Goal: Task Accomplishment & Management: Use online tool/utility

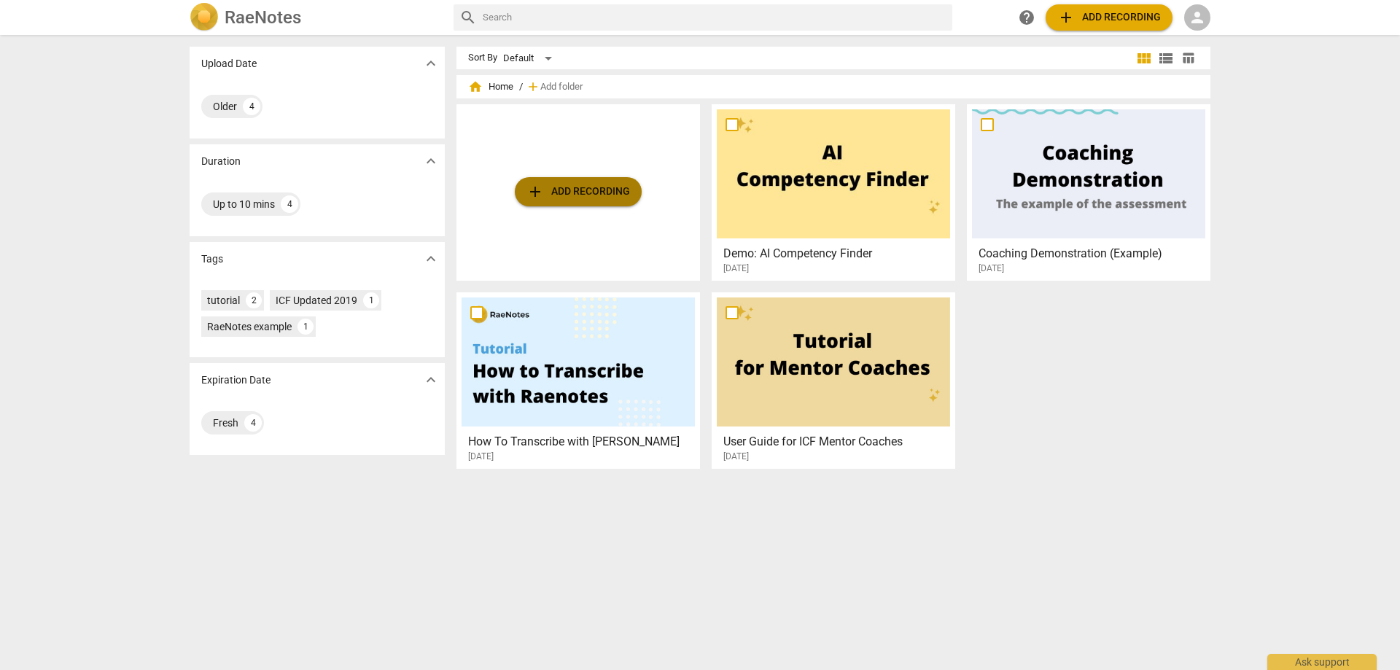
click at [563, 191] on span "add Add recording" at bounding box center [578, 191] width 104 height 17
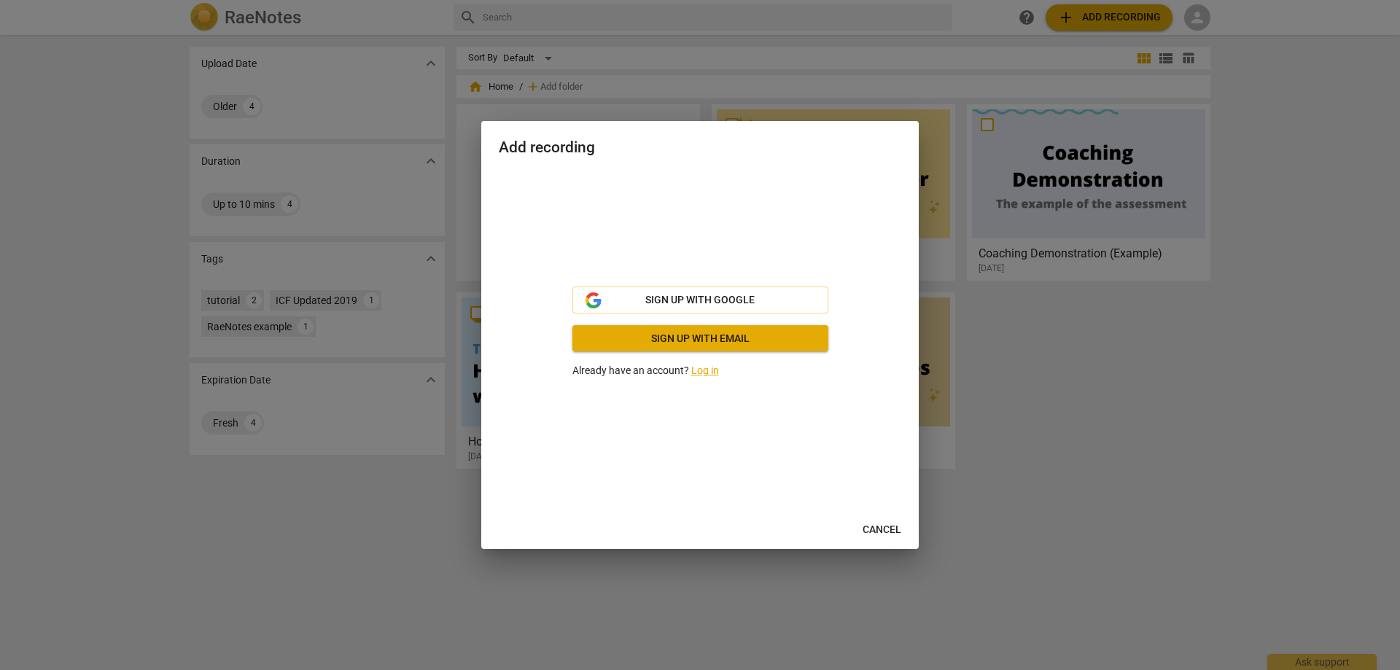
click at [702, 367] on link "Log in" at bounding box center [705, 370] width 28 height 12
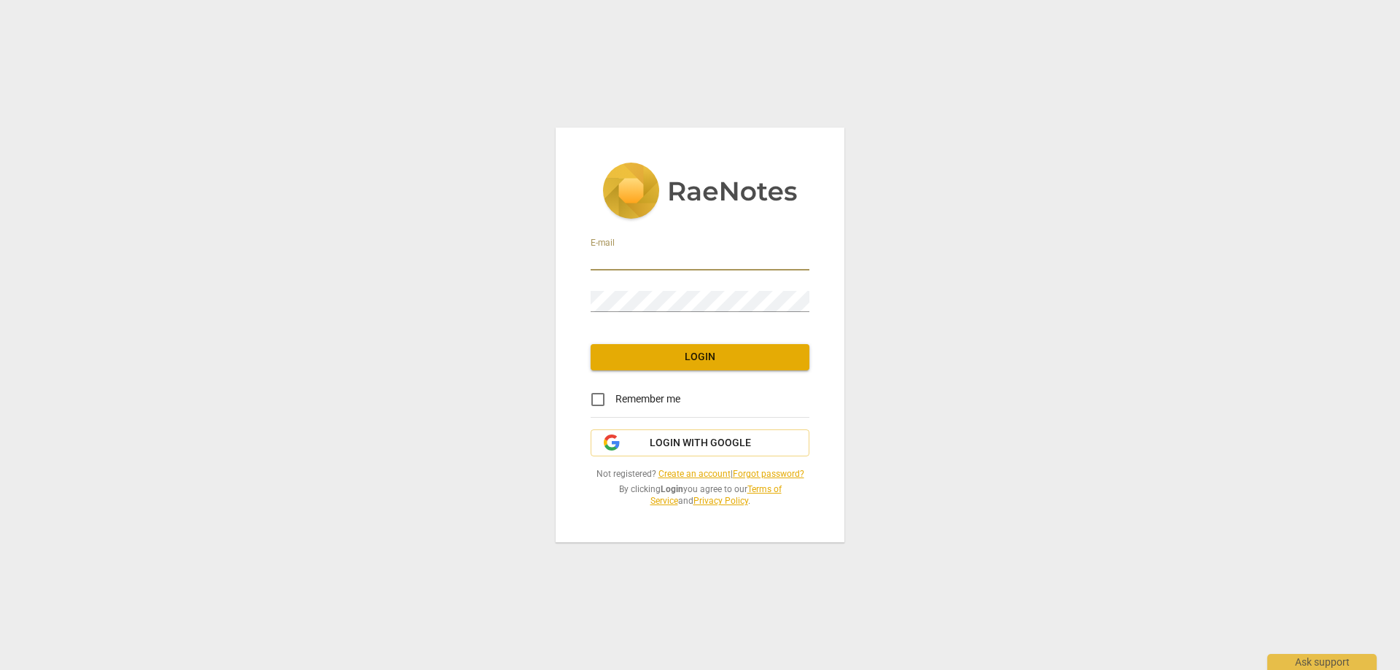
click at [601, 255] on input "email" at bounding box center [699, 259] width 219 height 21
type input "vpelan@integratedfocus.com"
click at [692, 358] on span "Login" at bounding box center [699, 357] width 195 height 15
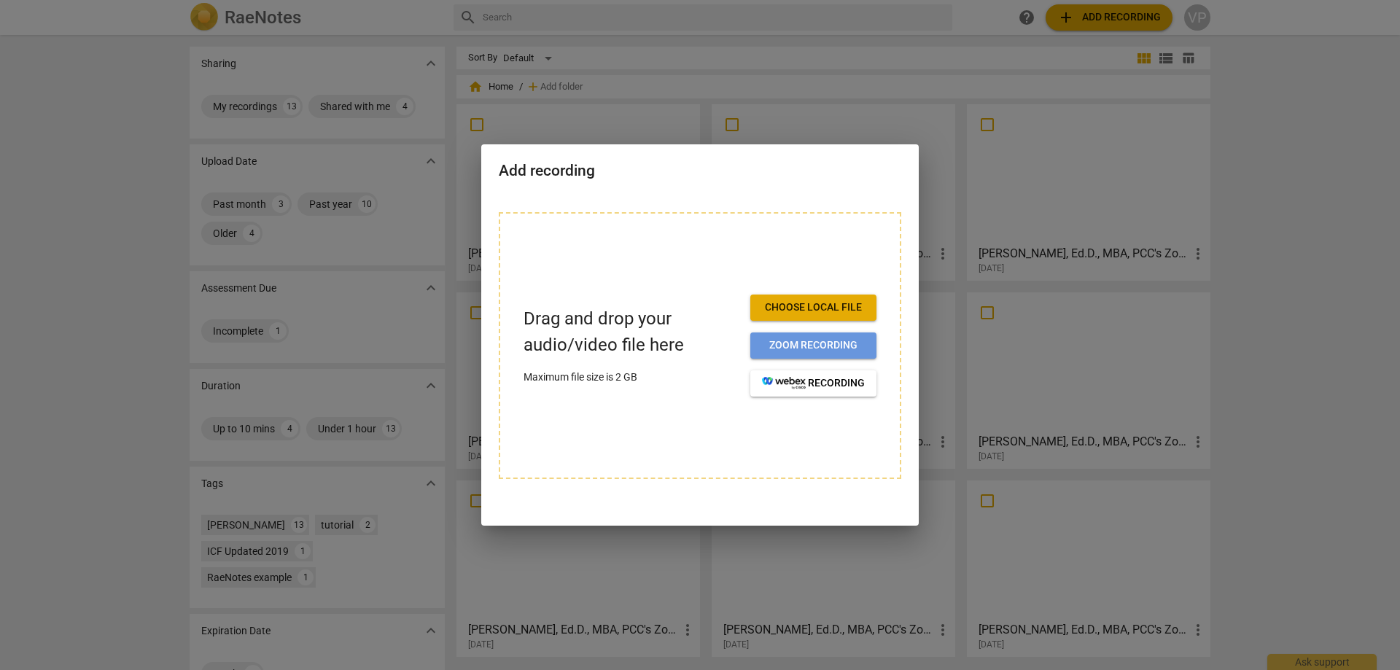
click at [787, 350] on span "Zoom recording" at bounding box center [813, 345] width 103 height 15
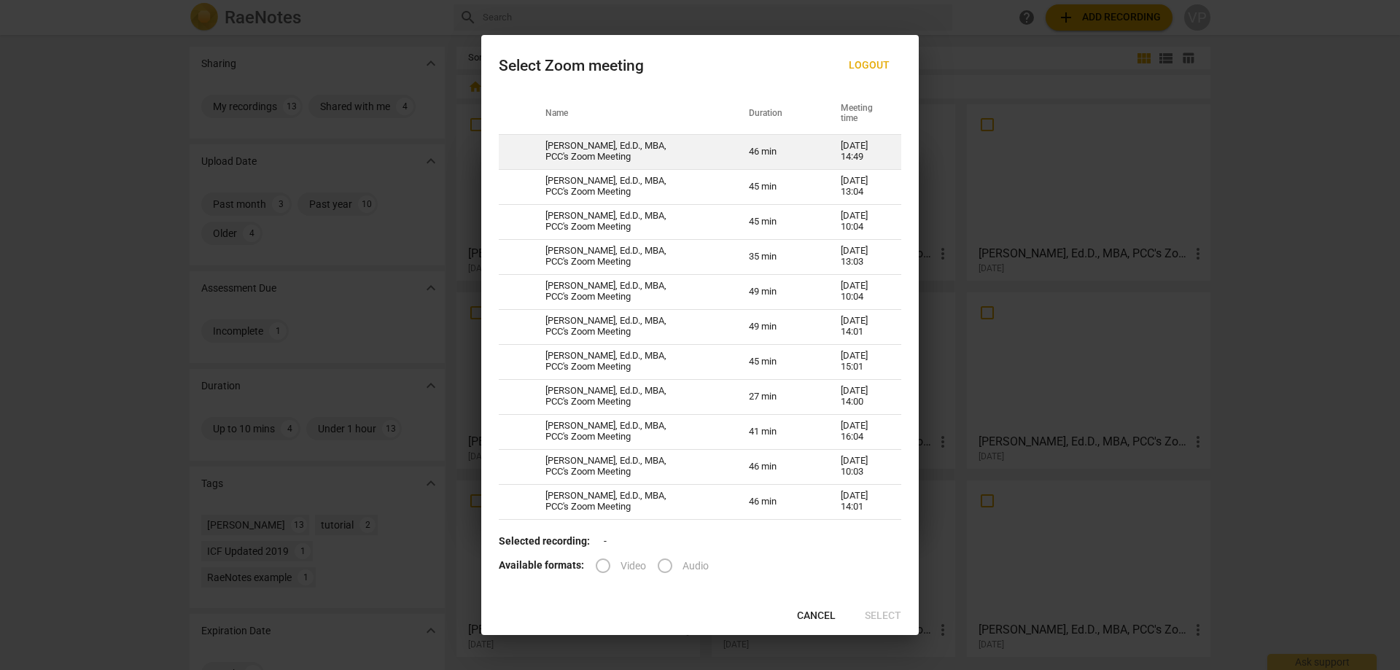
click at [598, 152] on td "[PERSON_NAME], Ed.D., MBA, PCC's Zoom Meeting" at bounding box center [629, 151] width 203 height 35
radio input "true"
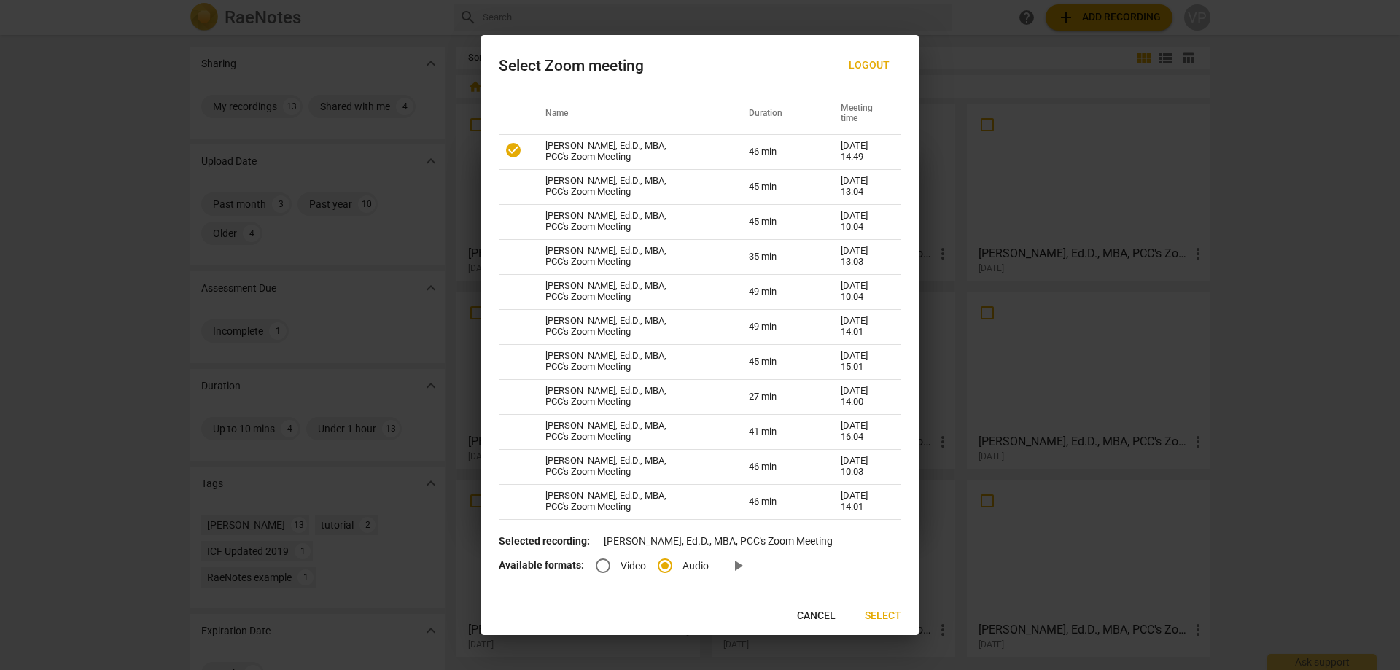
click at [693, 557] on label "Audio" at bounding box center [677, 565] width 61 height 35
click at [682, 557] on input "Audio" at bounding box center [664, 565] width 35 height 35
click at [878, 617] on span "Select" at bounding box center [883, 616] width 36 height 15
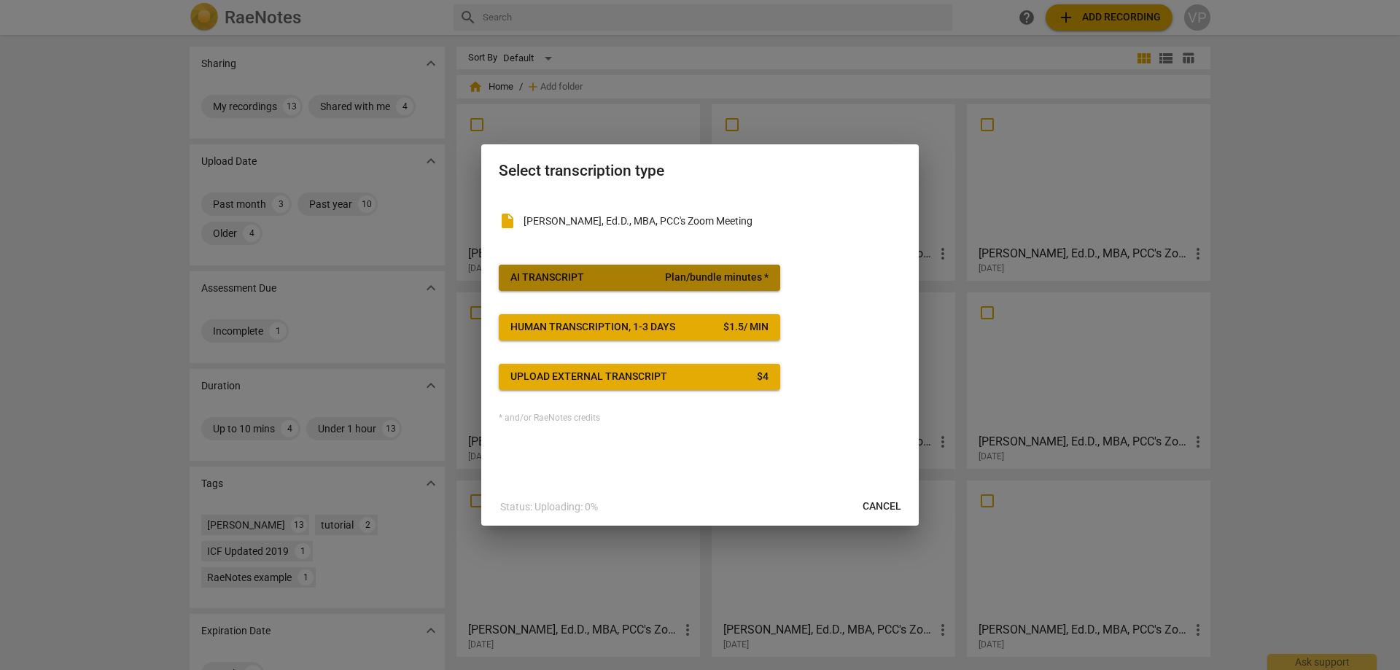
click at [539, 269] on button "AI Transcript Plan/bundle minutes *" at bounding box center [639, 278] width 281 height 26
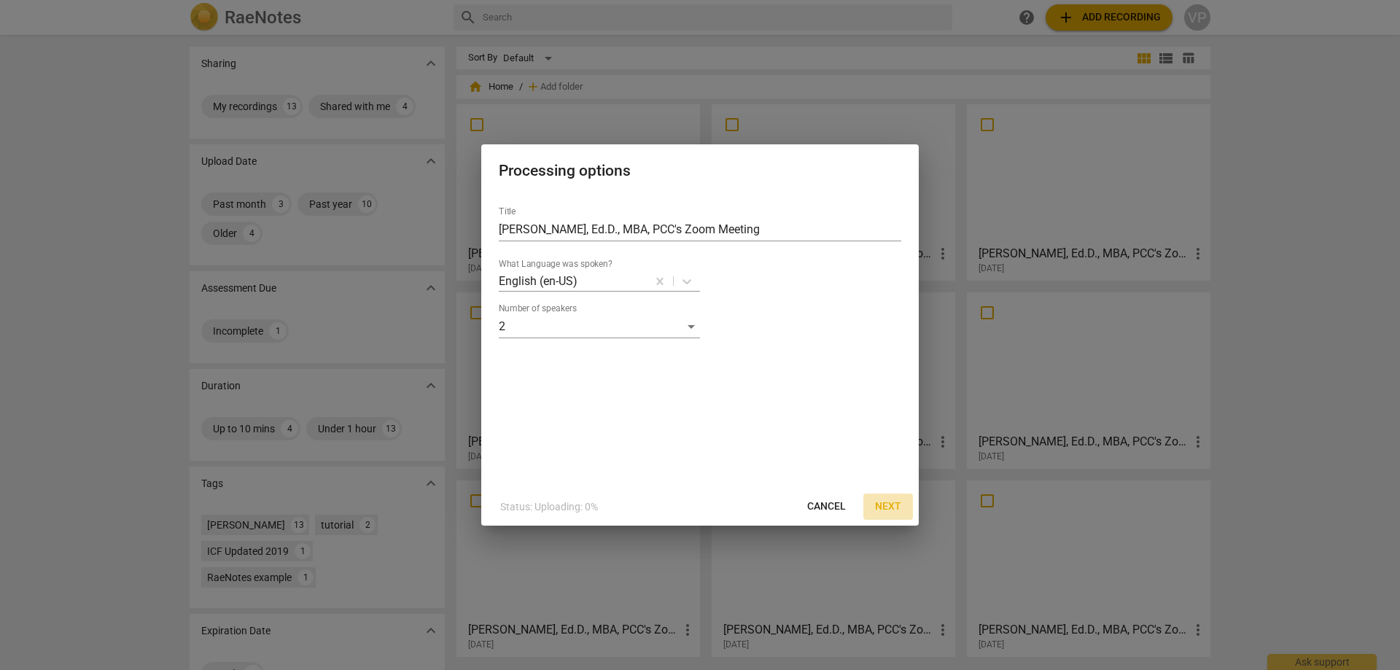
click at [893, 502] on span "Next" at bounding box center [888, 506] width 26 height 15
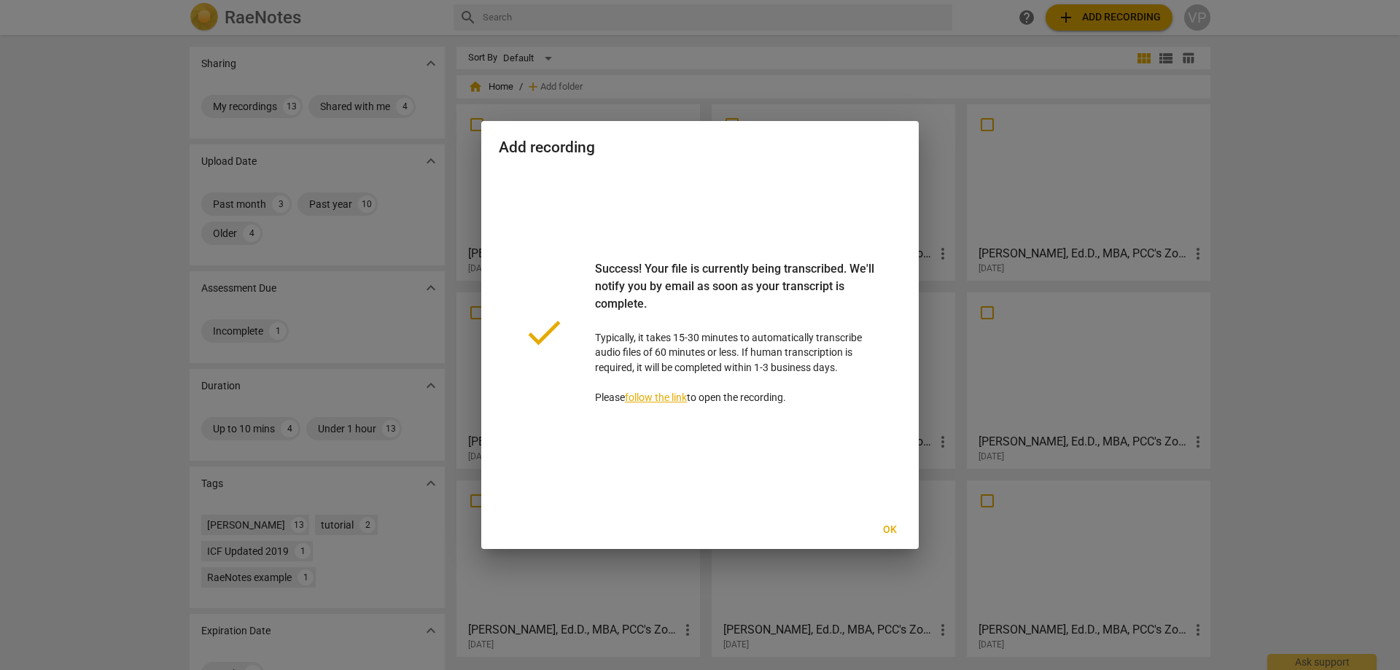
click at [1306, 175] on div at bounding box center [700, 335] width 1400 height 670
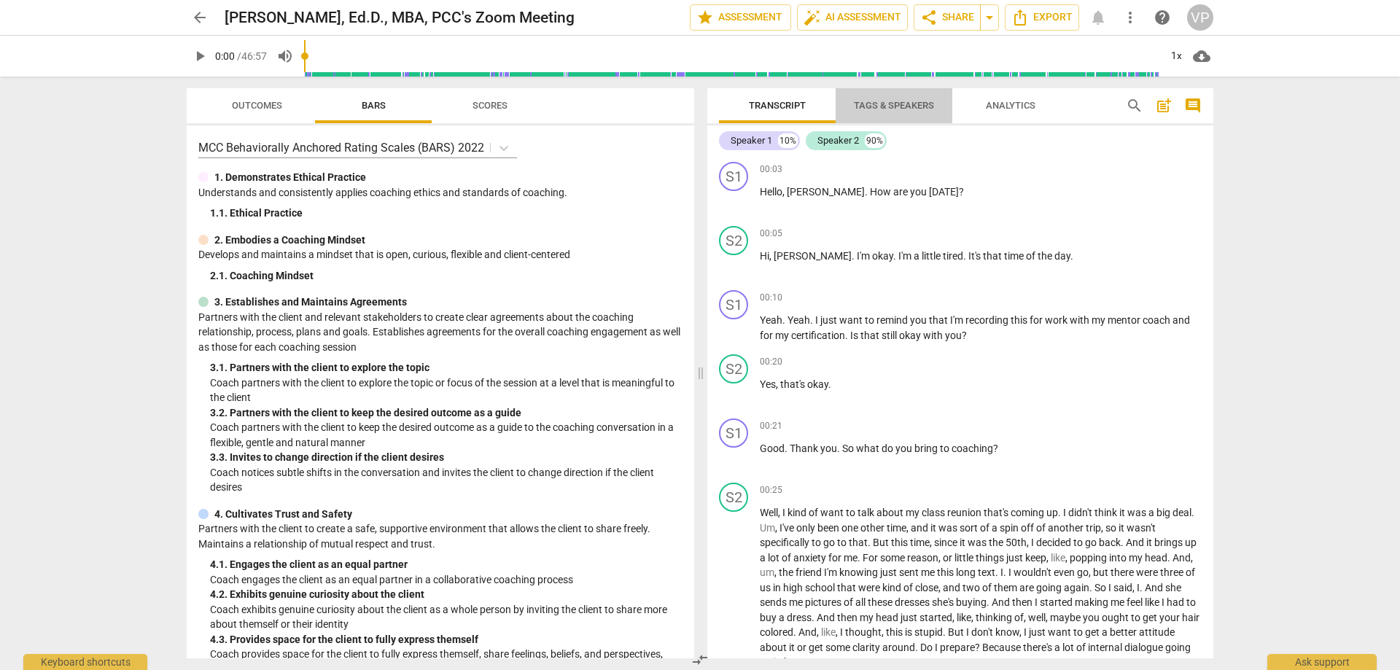
click at [897, 104] on span "Tags & Speakers" at bounding box center [894, 105] width 80 height 11
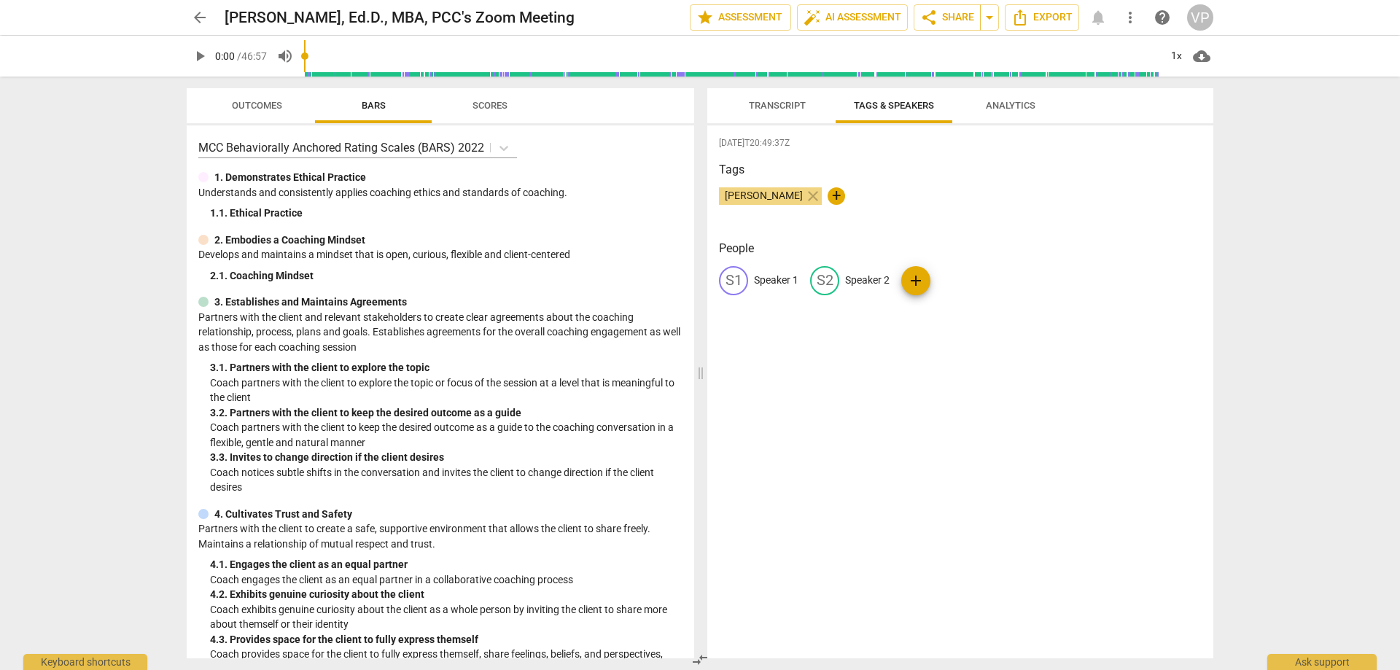
click at [760, 272] on div "S1 Speaker 1" at bounding box center [758, 280] width 79 height 29
click at [760, 272] on input "Speaker 1" at bounding box center [812, 280] width 117 height 23
type input "[PERSON_NAME]"
click at [940, 273] on p "Speaker 2" at bounding box center [962, 280] width 44 height 15
type input "[PERSON_NAME]"
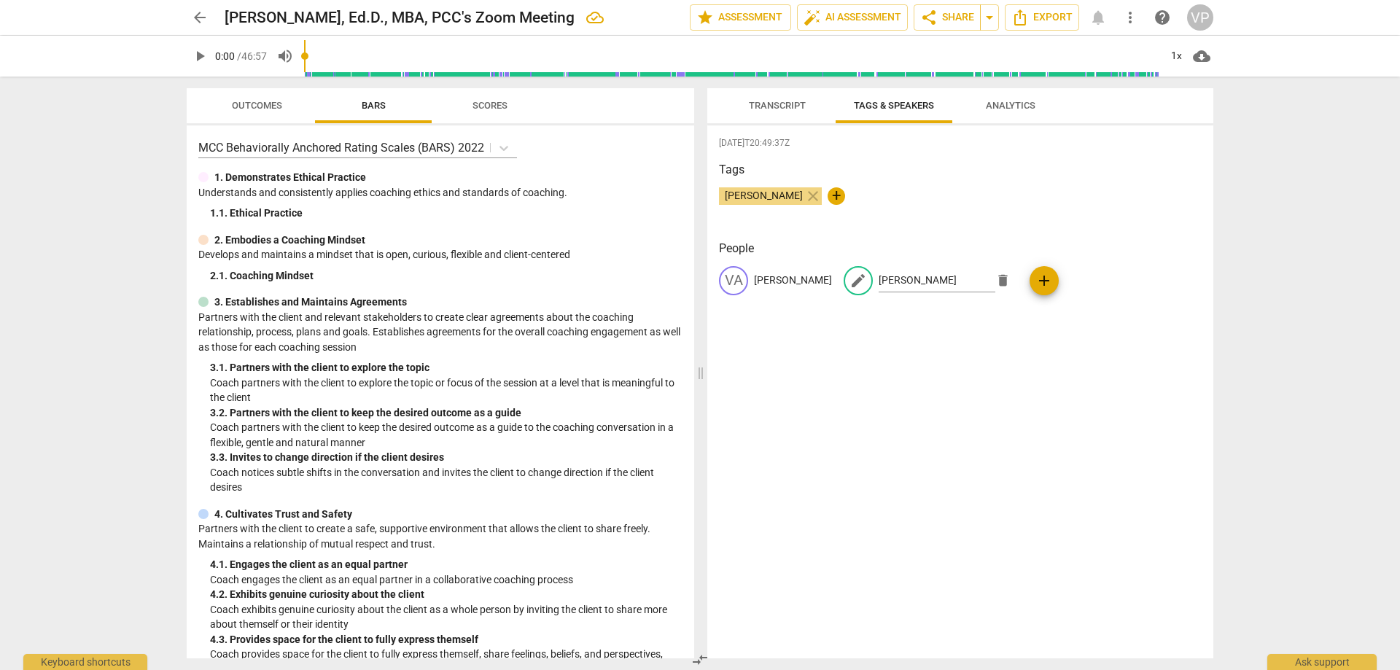
click at [1008, 412] on div "[DATE]T20:49:37Z Tags [PERSON_NAME] close + People VA [PERSON_NAME] edit [PERSO…" at bounding box center [960, 391] width 506 height 533
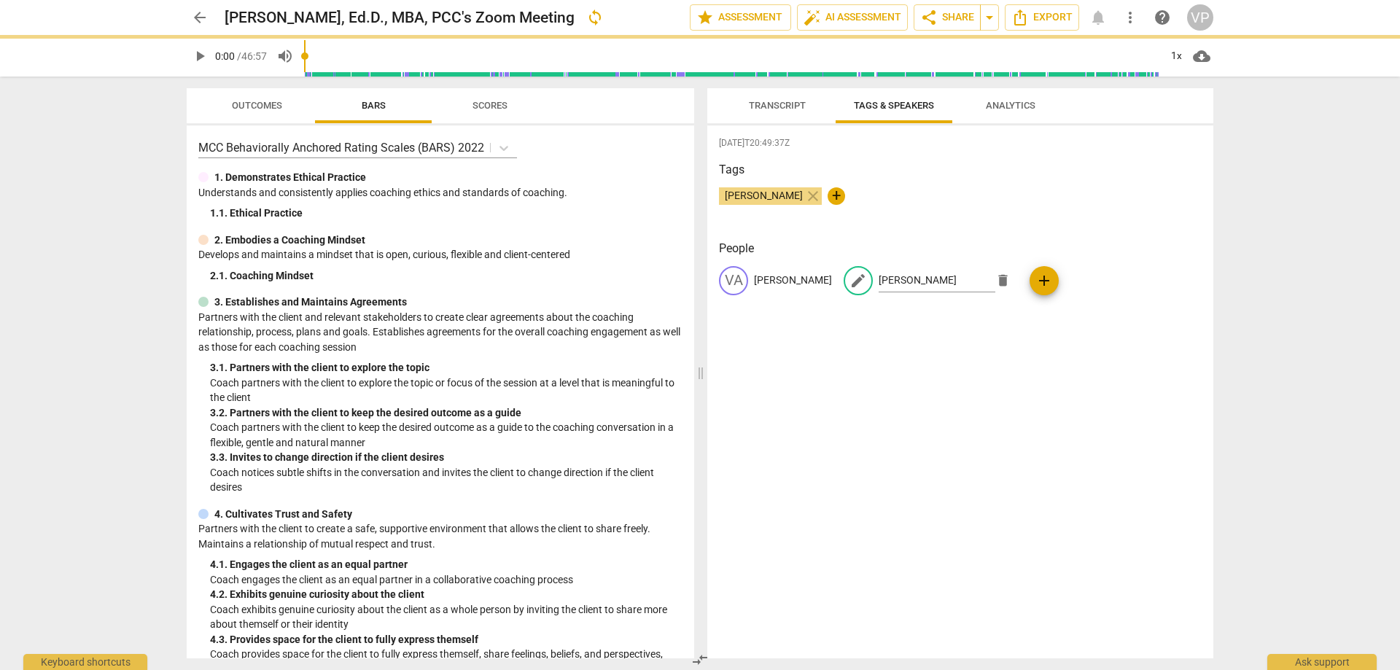
click at [913, 96] on span "Tags & Speakers" at bounding box center [893, 106] width 115 height 20
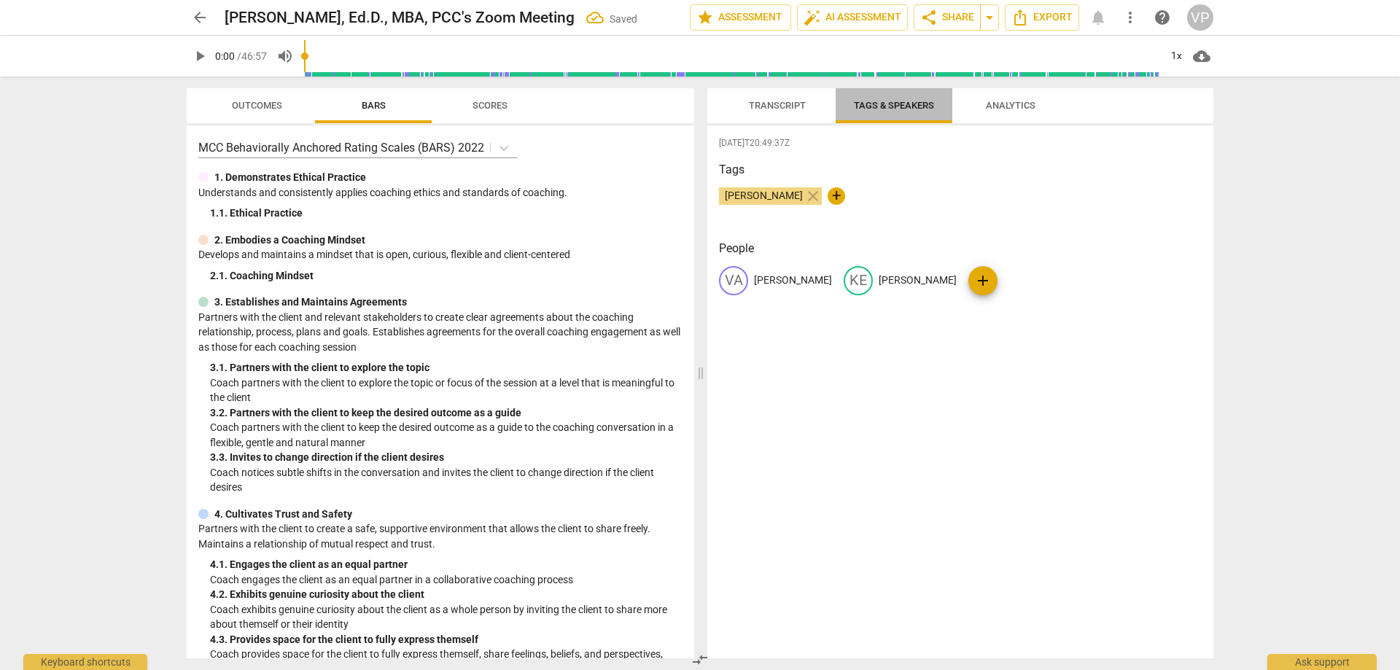
click at [903, 110] on span "Tags & Speakers" at bounding box center [894, 105] width 80 height 11
click at [905, 102] on span "Tags & Speakers" at bounding box center [894, 105] width 80 height 11
click at [1013, 101] on span "Analytics" at bounding box center [1011, 105] width 50 height 11
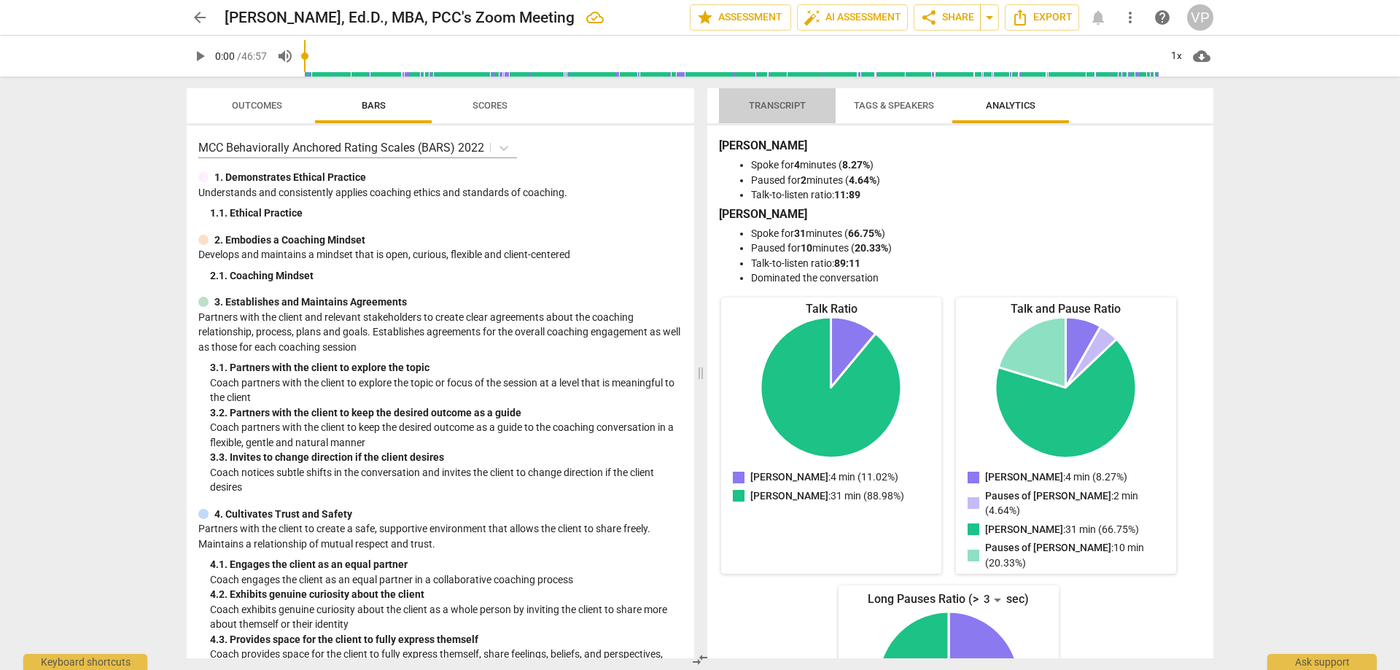
click at [774, 97] on span "Transcript" at bounding box center [777, 106] width 92 height 20
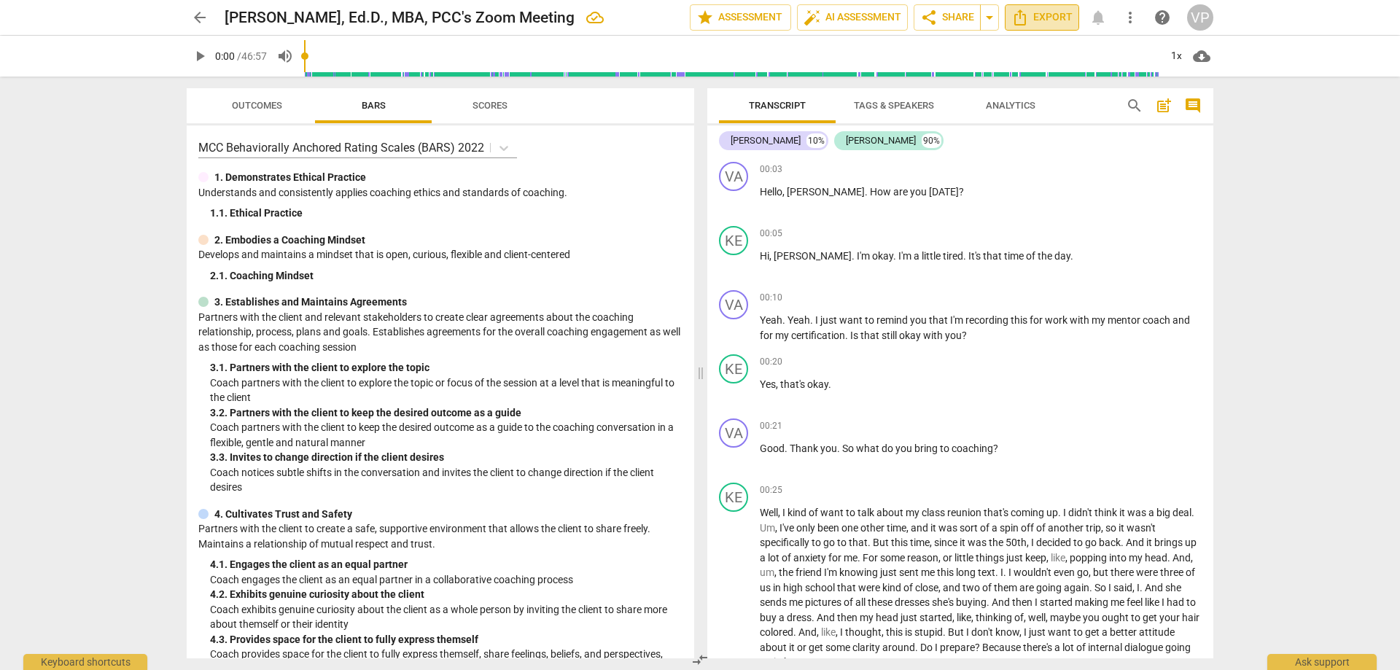
click at [1043, 10] on span "Export" at bounding box center [1041, 17] width 61 height 17
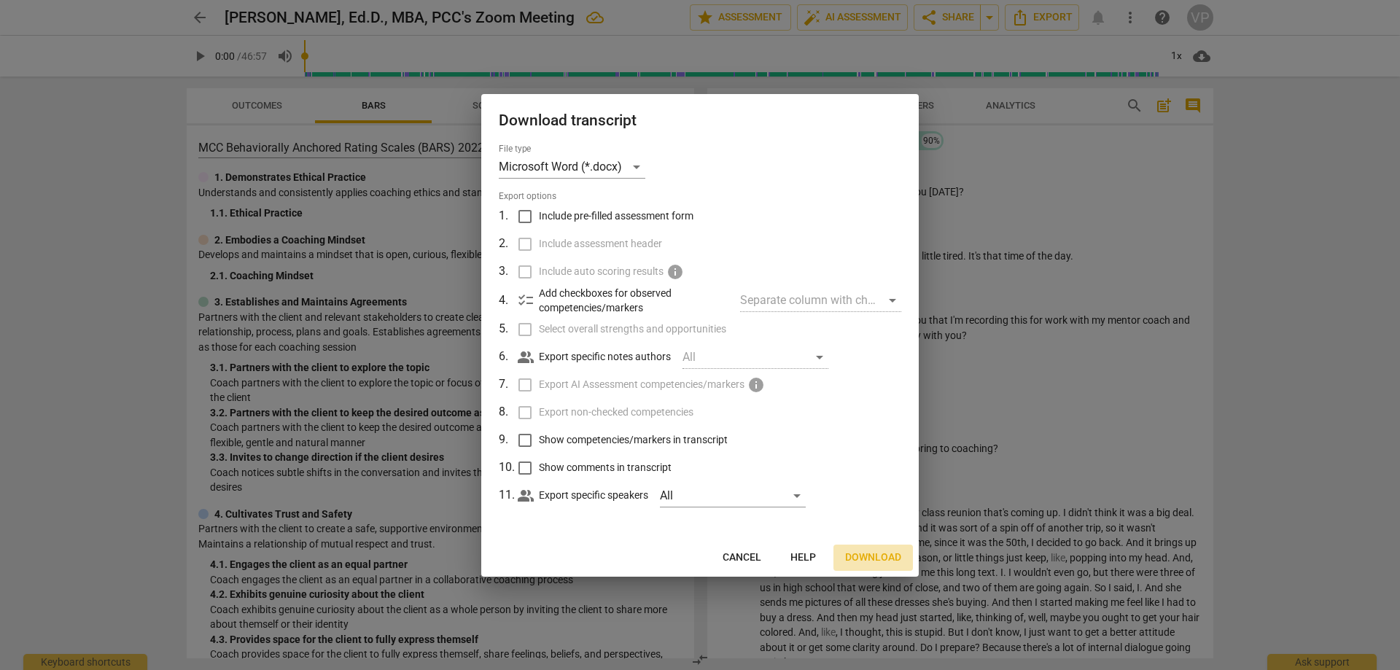
click at [885, 555] on span "Download" at bounding box center [873, 557] width 56 height 15
